Goal: Find specific page/section: Find specific page/section

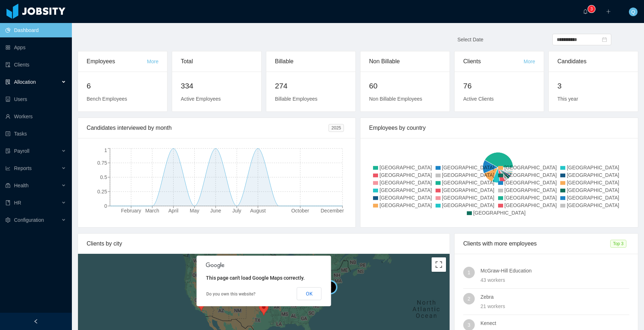
click at [57, 82] on div "Allocation" at bounding box center [36, 82] width 72 height 14
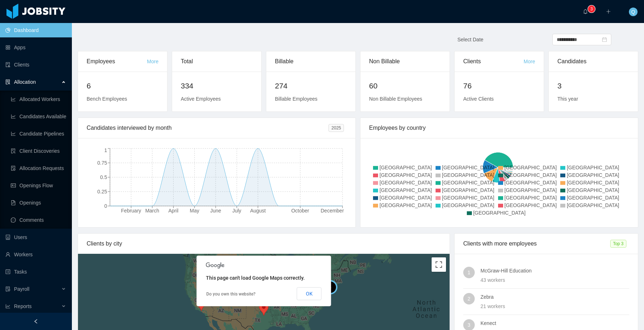
click at [59, 83] on div "Allocation" at bounding box center [36, 82] width 72 height 14
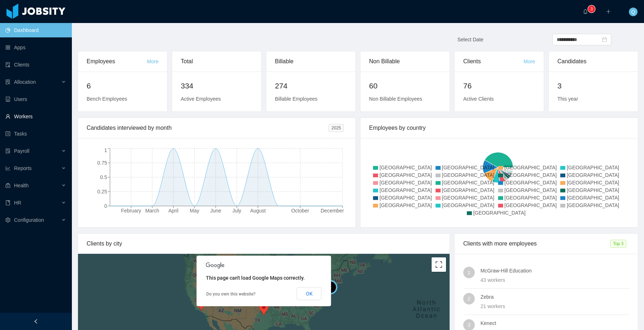
click at [55, 117] on link "Workers" at bounding box center [35, 116] width 61 height 14
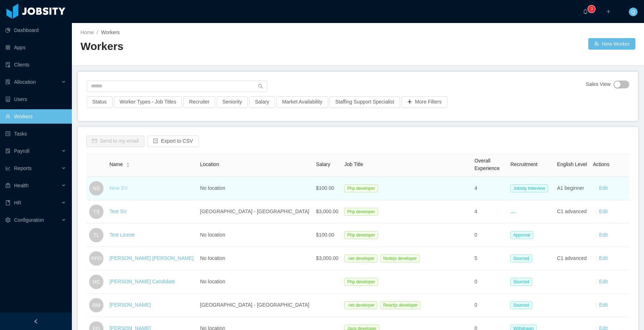
click at [125, 187] on link "New SV" at bounding box center [118, 188] width 18 height 6
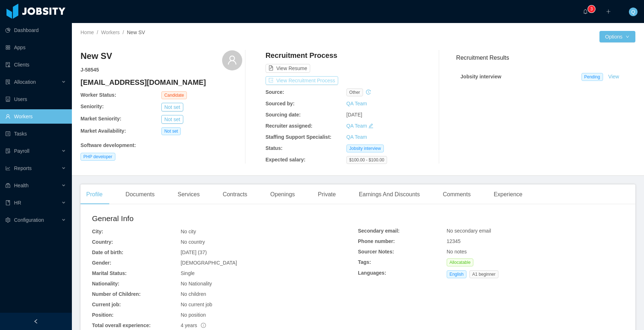
click at [331, 83] on button "View Recruitment Process" at bounding box center [302, 80] width 73 height 9
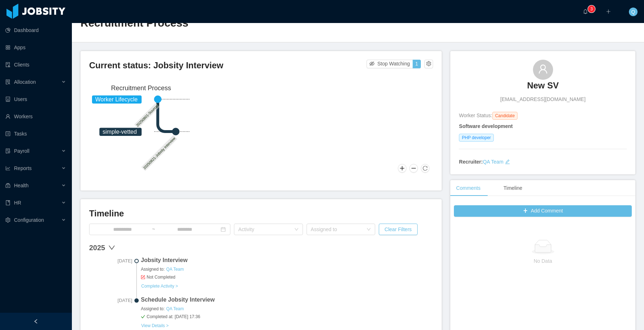
scroll to position [23, 0]
